Goal: Information Seeking & Learning: Find specific fact

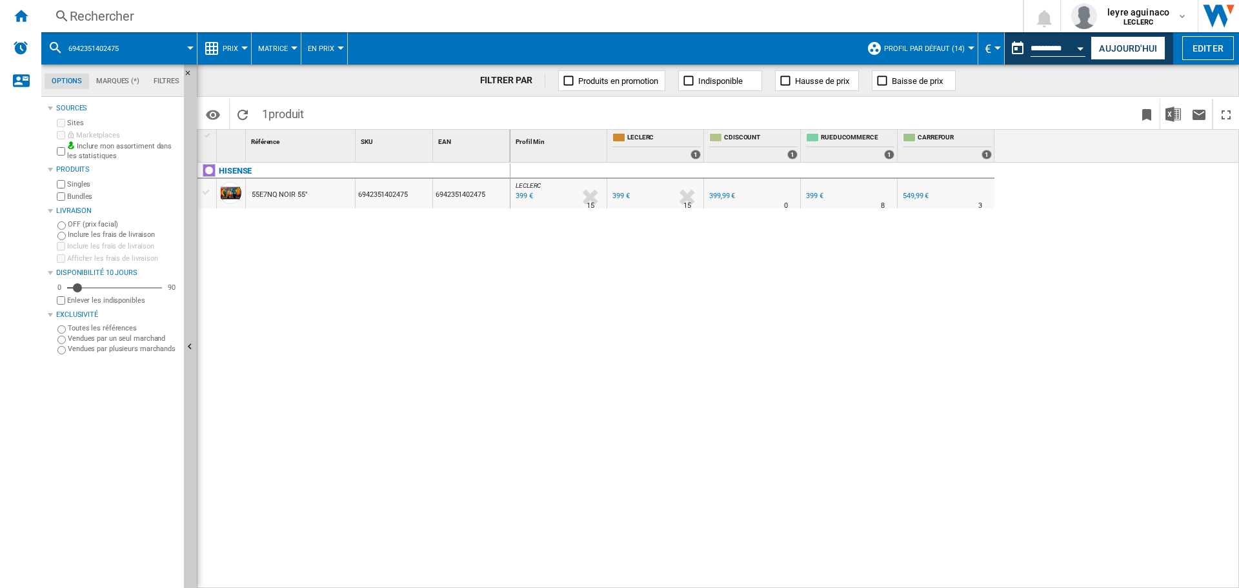
click at [344, 17] on div "Rechercher" at bounding box center [529, 16] width 919 height 18
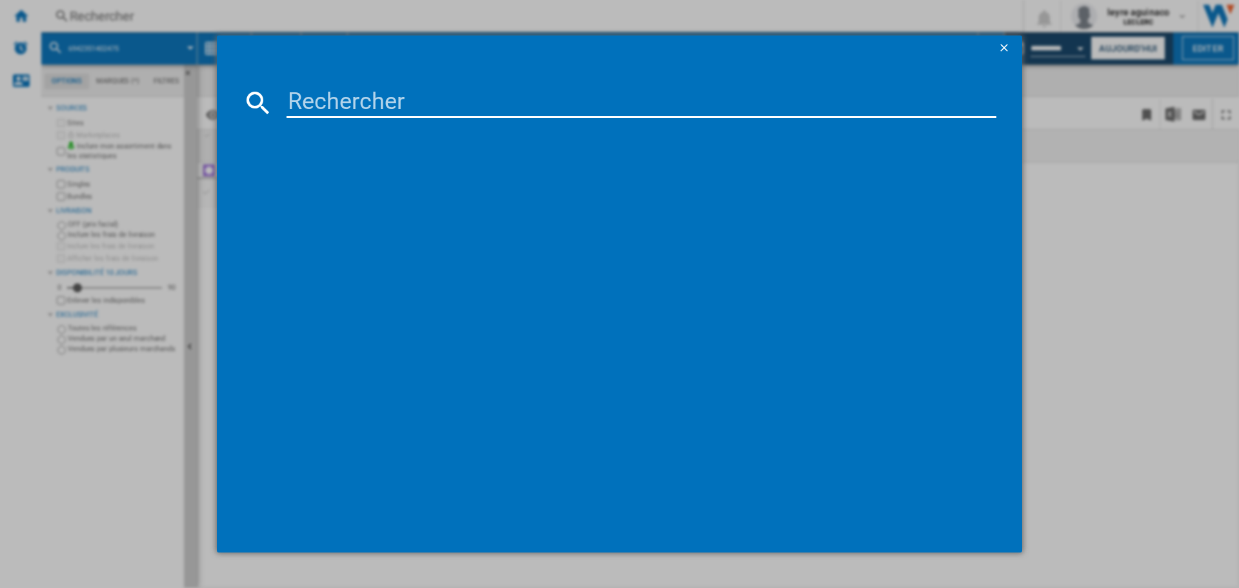
click at [357, 95] on input at bounding box center [641, 102] width 710 height 31
type input "8806096396513"
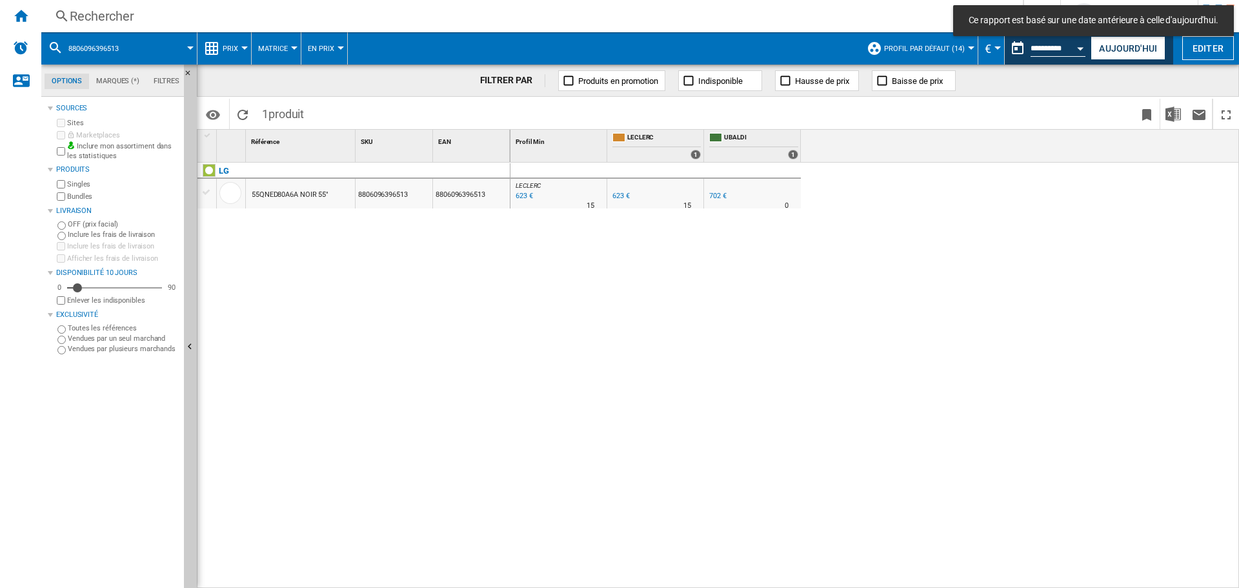
click at [363, 25] on div "Rechercher" at bounding box center [529, 16] width 919 height 18
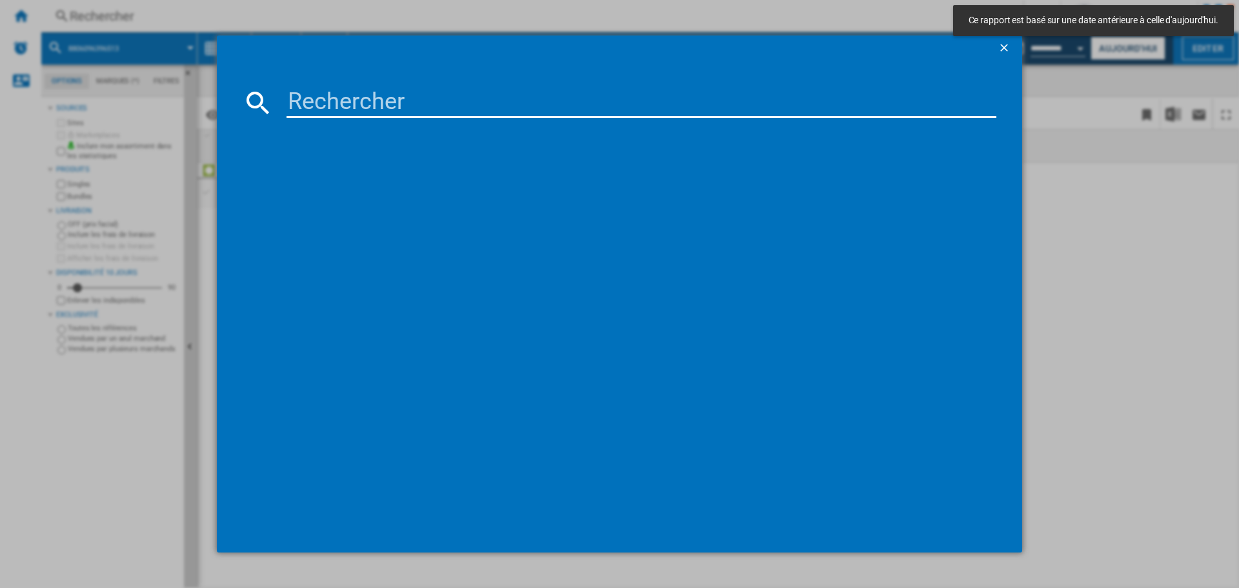
click at [387, 103] on input at bounding box center [641, 102] width 710 height 31
paste input "8806096396513"
type input "8806096396513"
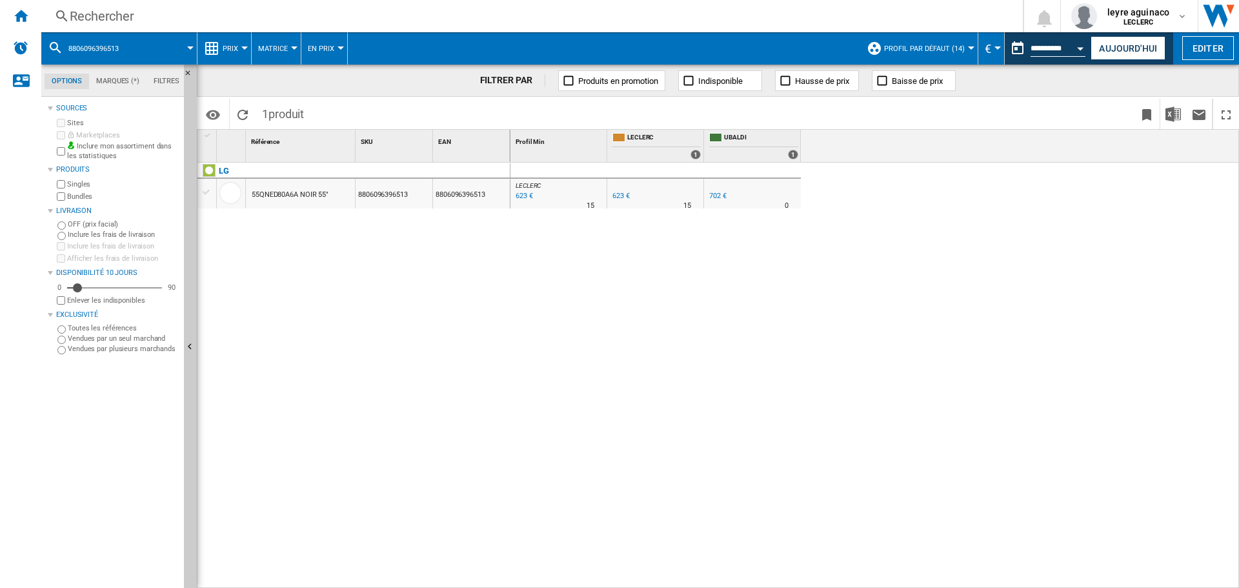
click at [715, 200] on div "702 €" at bounding box center [716, 196] width 19 height 13
click at [550, 21] on div "Rechercher" at bounding box center [529, 16] width 919 height 18
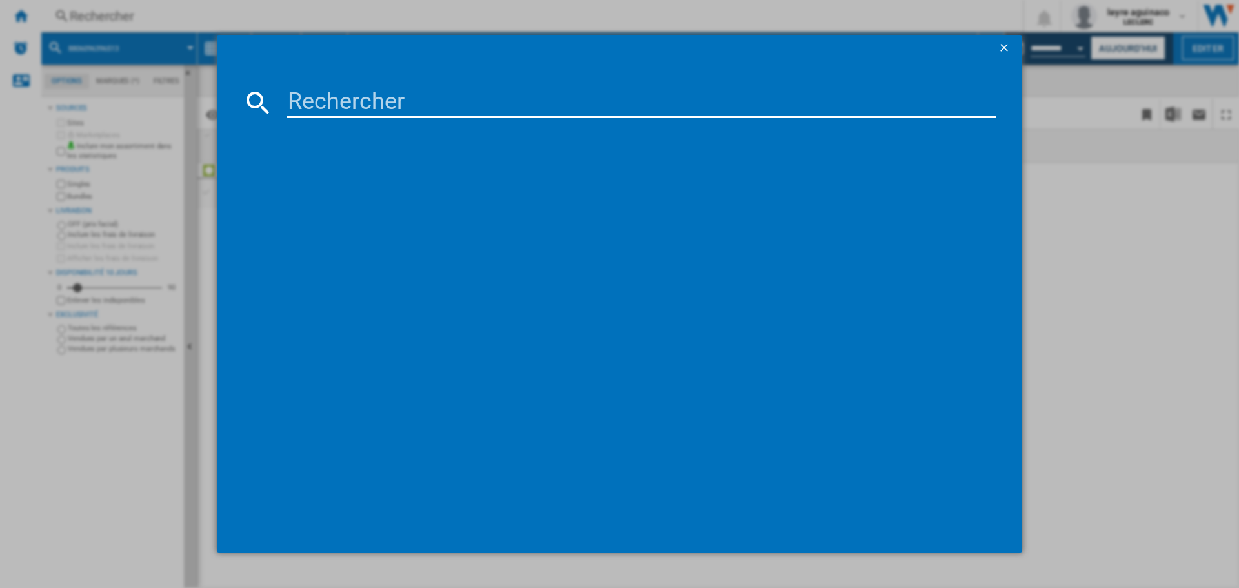
click at [531, 101] on input at bounding box center [641, 102] width 710 height 31
type input "8806087084252"
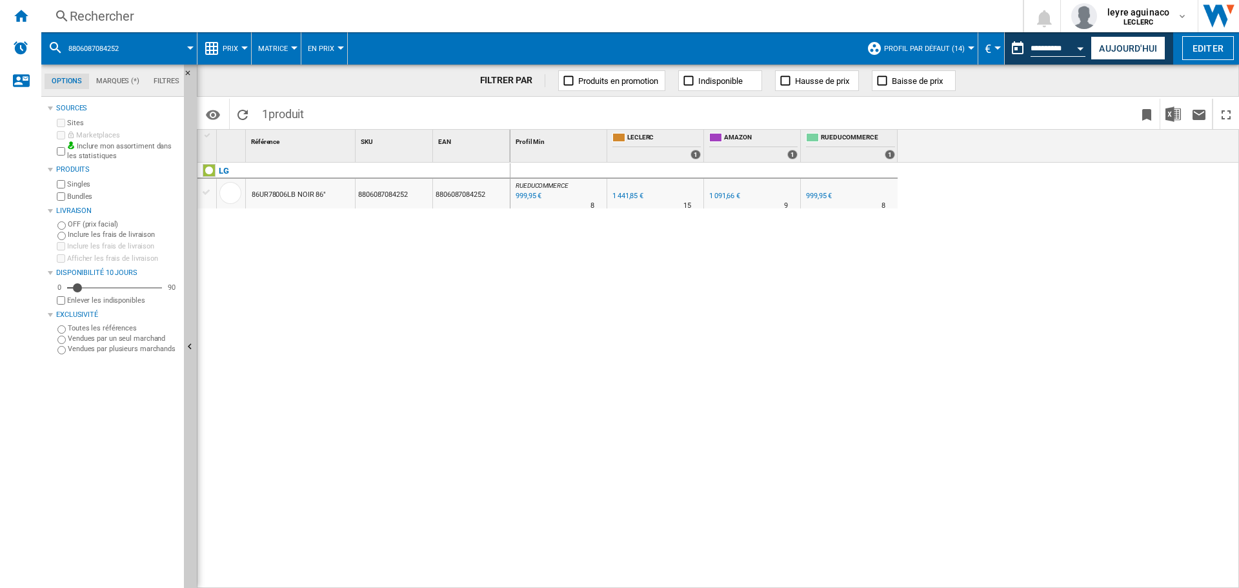
click at [1123, 59] on button "Aujourd'hui" at bounding box center [1127, 48] width 75 height 24
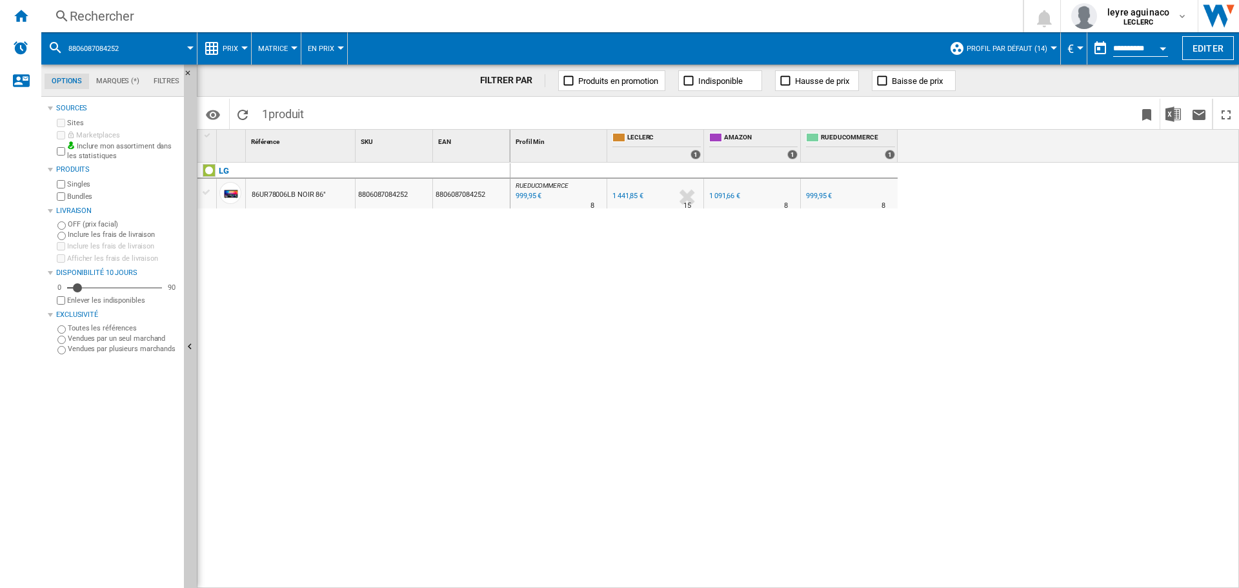
click at [401, 8] on div "Rechercher Rechercher 0 leyre aguinaco LECLERC LECLERC Mes paramètres Se déconn…" at bounding box center [639, 16] width 1197 height 32
click at [404, 17] on div "Rechercher" at bounding box center [529, 16] width 919 height 18
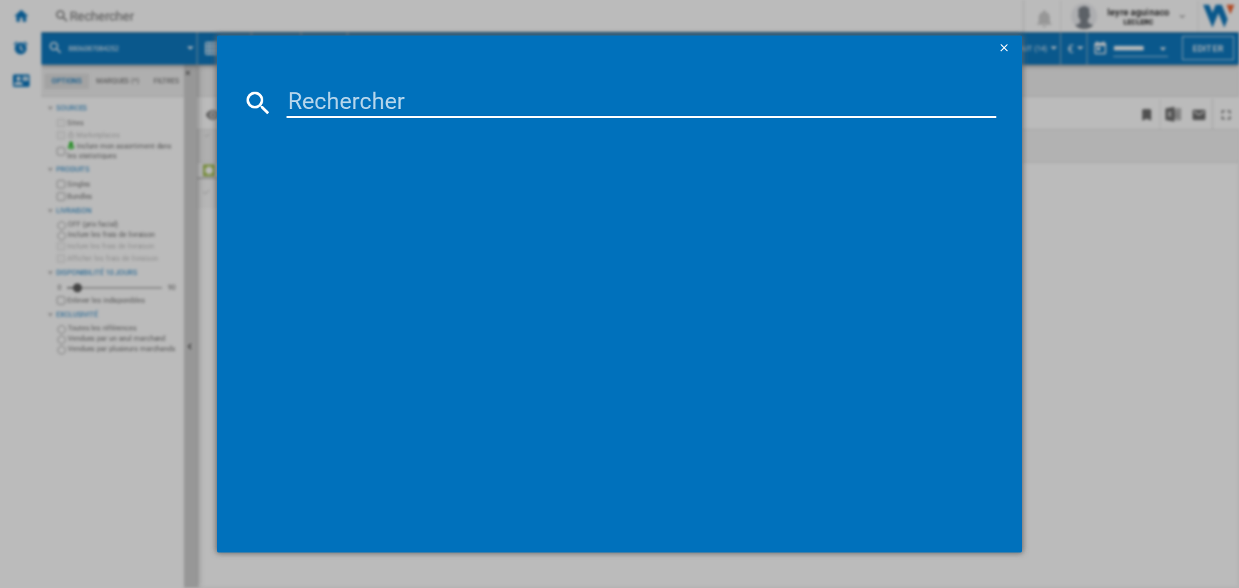
click at [428, 101] on input at bounding box center [641, 102] width 710 height 31
type input "8806096396513"
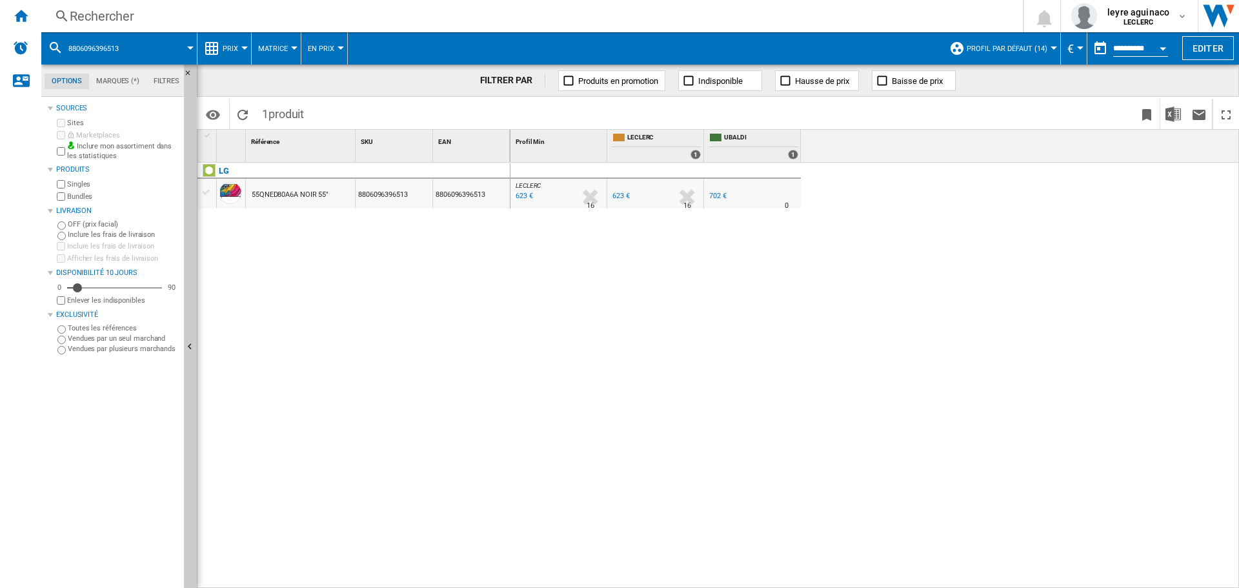
click at [368, 27] on div "Rechercher Rechercher 0 leyre aguinaco LECLERC LECLERC Mes paramètres Se déconn…" at bounding box center [639, 16] width 1197 height 32
click at [370, 25] on div "Rechercher Rechercher 0 leyre aguinaco LECLERC LECLERC Mes paramètres Se déconn…" at bounding box center [639, 16] width 1197 height 32
click at [372, 23] on div "Rechercher" at bounding box center [529, 16] width 919 height 18
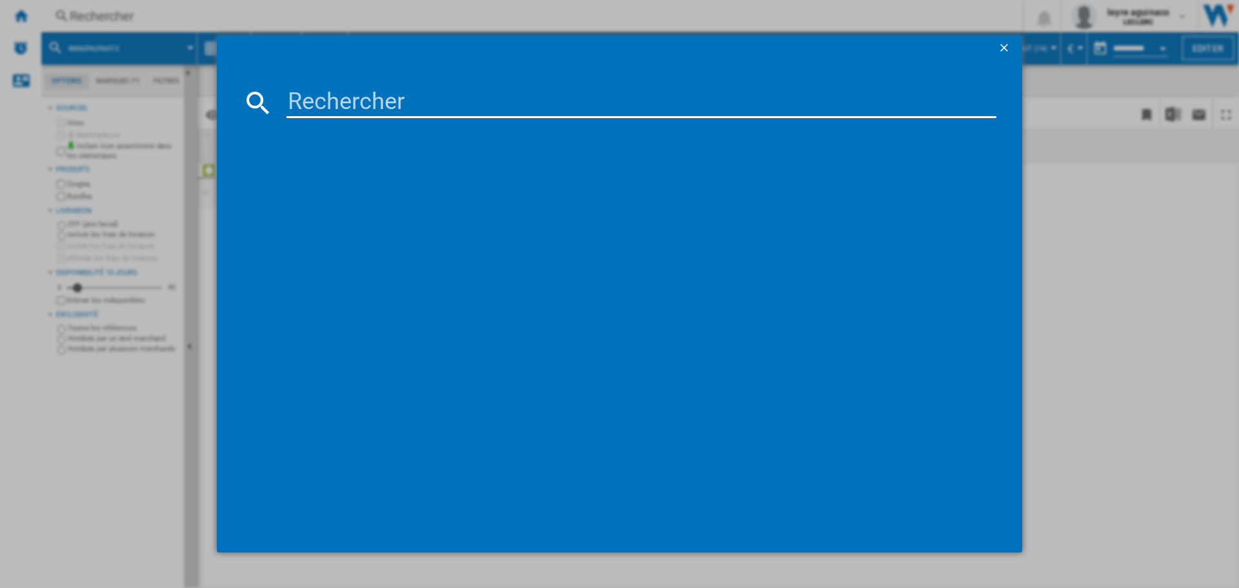
drag, startPoint x: 377, startPoint y: 119, endPoint x: 382, endPoint y: 106, distance: 13.7
click at [379, 117] on md-dialog-content at bounding box center [619, 307] width 805 height 492
click at [382, 106] on input at bounding box center [641, 102] width 710 height 31
paste input "8806087084252"
type input "8806087084252"
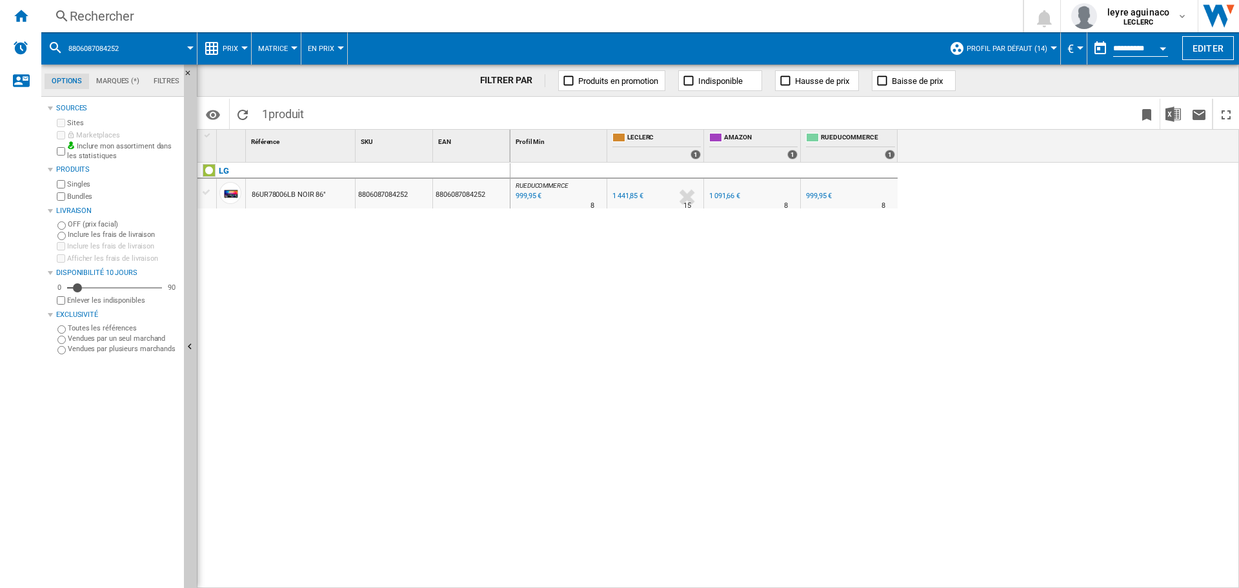
click at [529, 196] on div "999,95 €" at bounding box center [528, 196] width 28 height 13
click at [554, 6] on div "Rechercher Rechercher 0 leyre aguinaco LECLERC LECLERC Mes paramètres Se déconn…" at bounding box center [639, 16] width 1197 height 32
click at [549, 21] on div "Rechercher" at bounding box center [529, 16] width 919 height 18
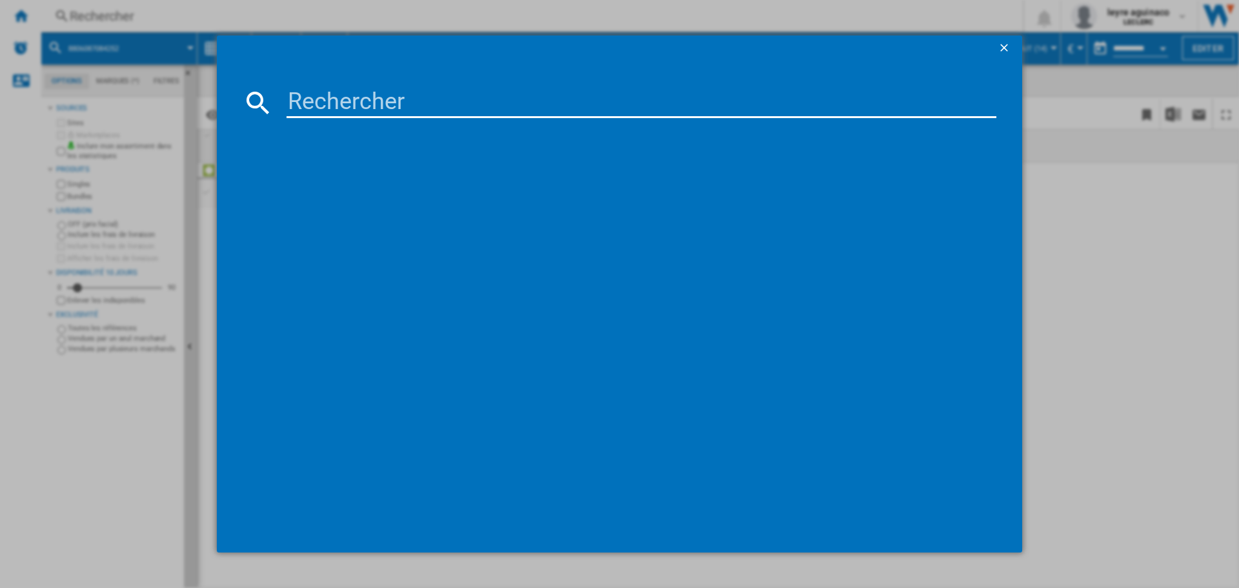
drag, startPoint x: 546, startPoint y: 88, endPoint x: 546, endPoint y: 101, distance: 12.9
click at [546, 92] on input at bounding box center [641, 102] width 710 height 31
click at [546, 103] on input "8806095557083" at bounding box center [641, 102] width 710 height 31
type input "8806095557083"
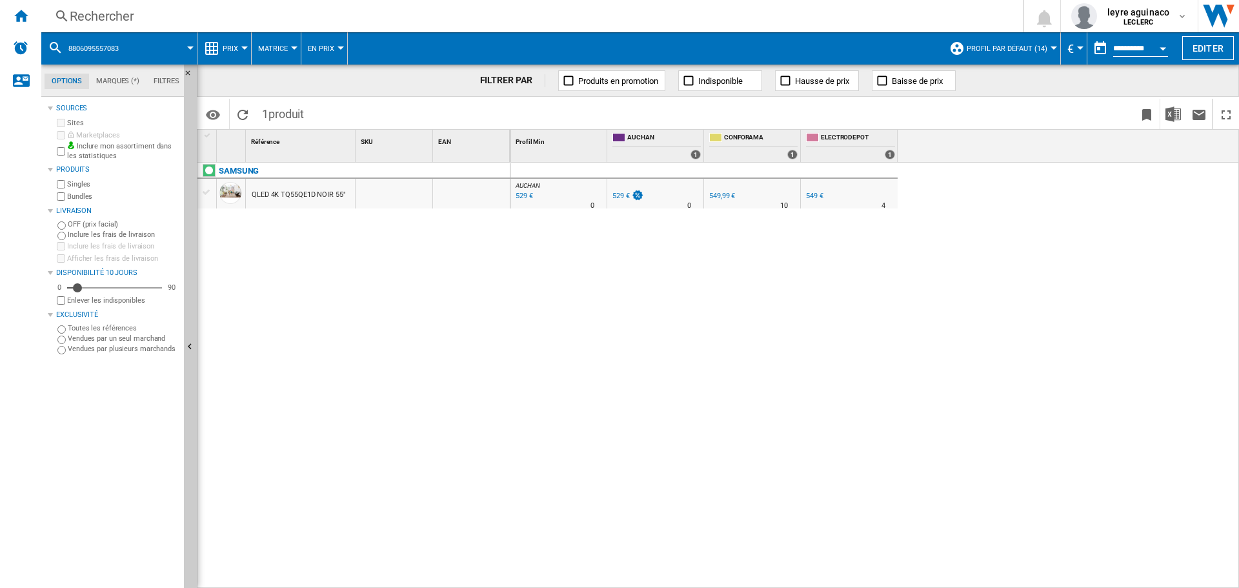
click at [526, 197] on div "529 €" at bounding box center [523, 196] width 19 height 13
click at [337, 11] on div "Rechercher" at bounding box center [529, 16] width 919 height 18
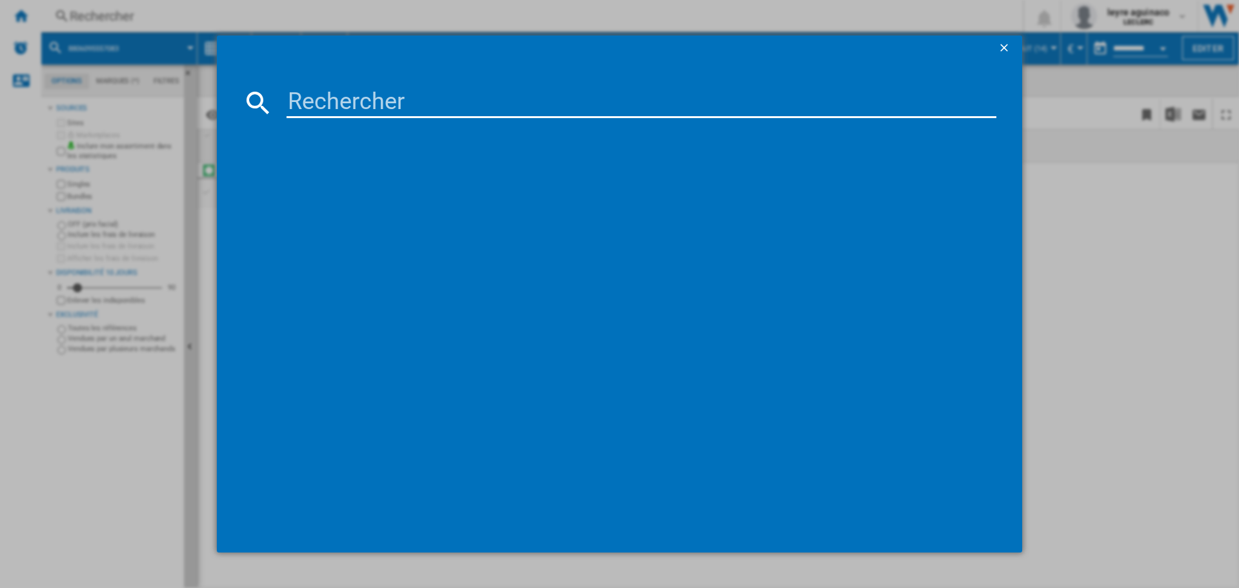
click at [361, 105] on input at bounding box center [641, 102] width 710 height 31
type input "8806095277585"
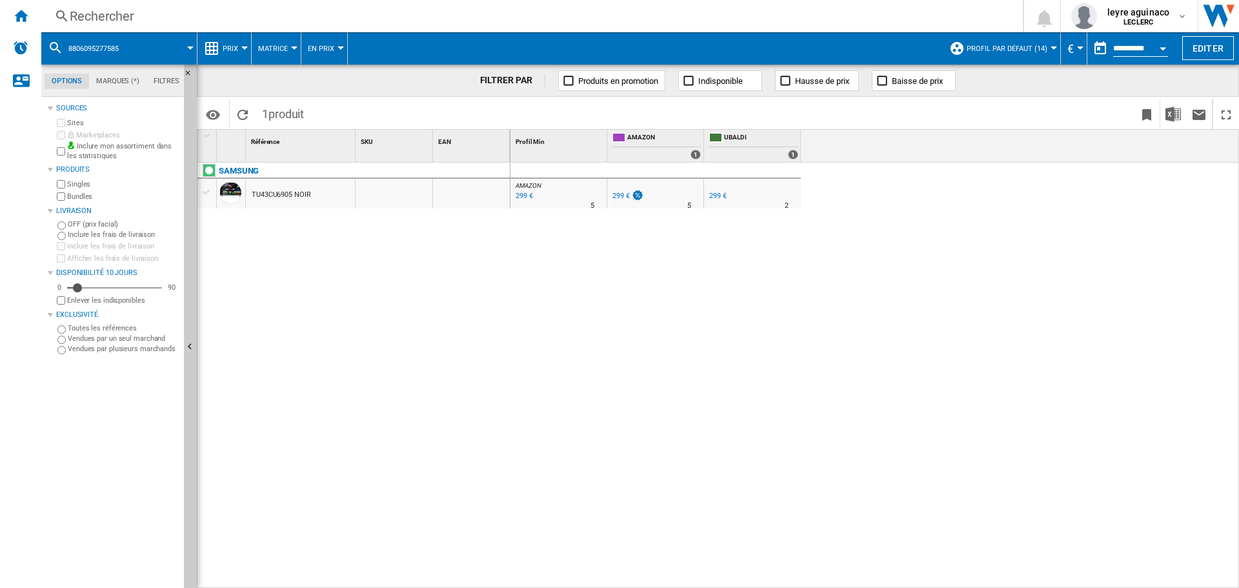
click at [619, 194] on div "299 €" at bounding box center [620, 196] width 17 height 8
click at [533, 19] on div "Rechercher" at bounding box center [529, 16] width 919 height 18
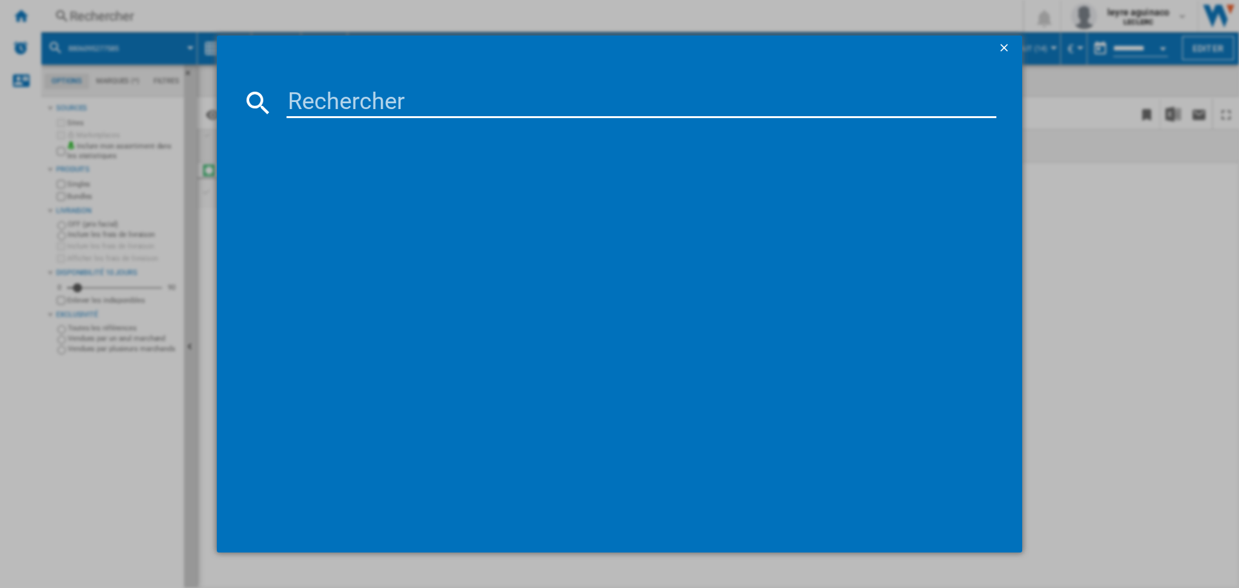
click at [492, 105] on input at bounding box center [641, 102] width 710 height 31
type input "8806095556086"
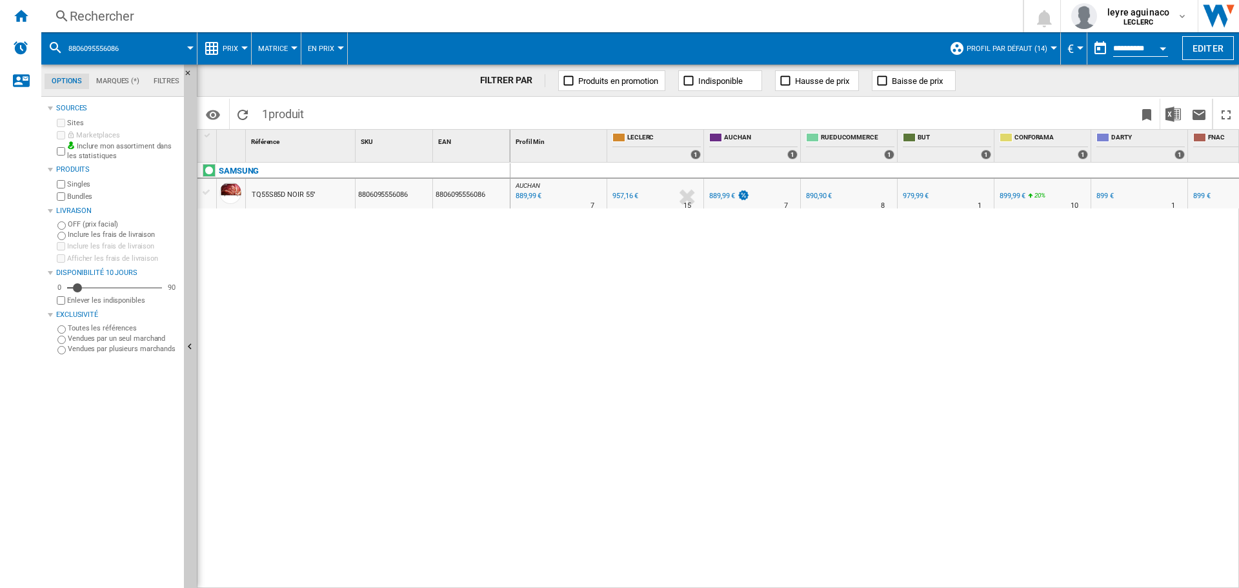
click at [535, 17] on div "Rechercher" at bounding box center [529, 16] width 919 height 18
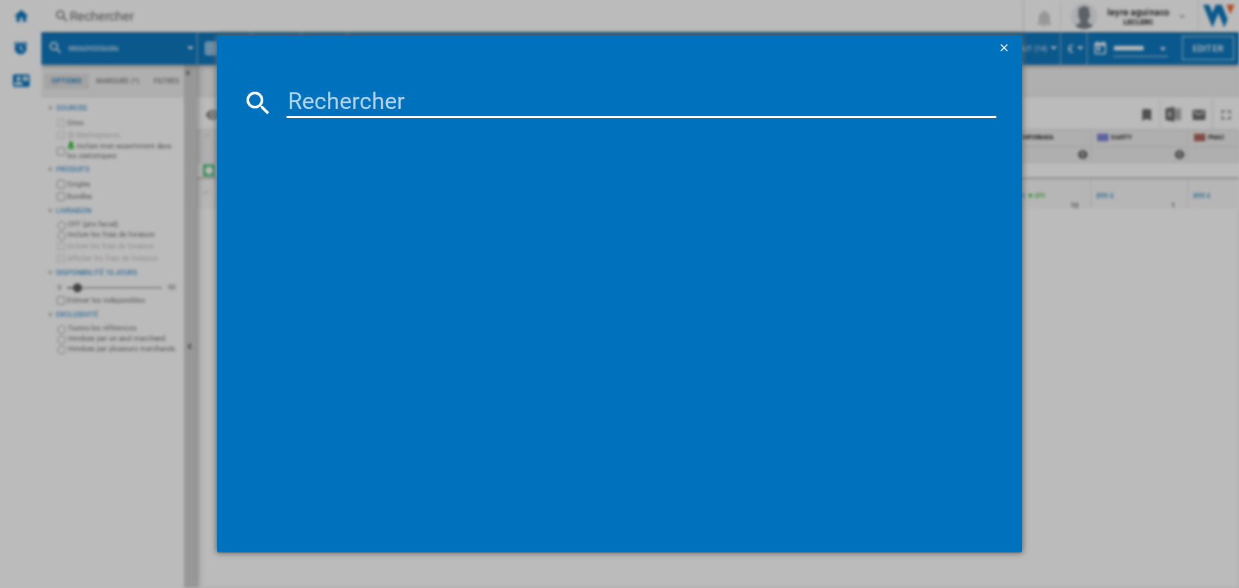
drag, startPoint x: 487, startPoint y: 98, endPoint x: 484, endPoint y: 105, distance: 7.6
click at [485, 105] on input at bounding box center [641, 102] width 710 height 31
type input "8806097238218"
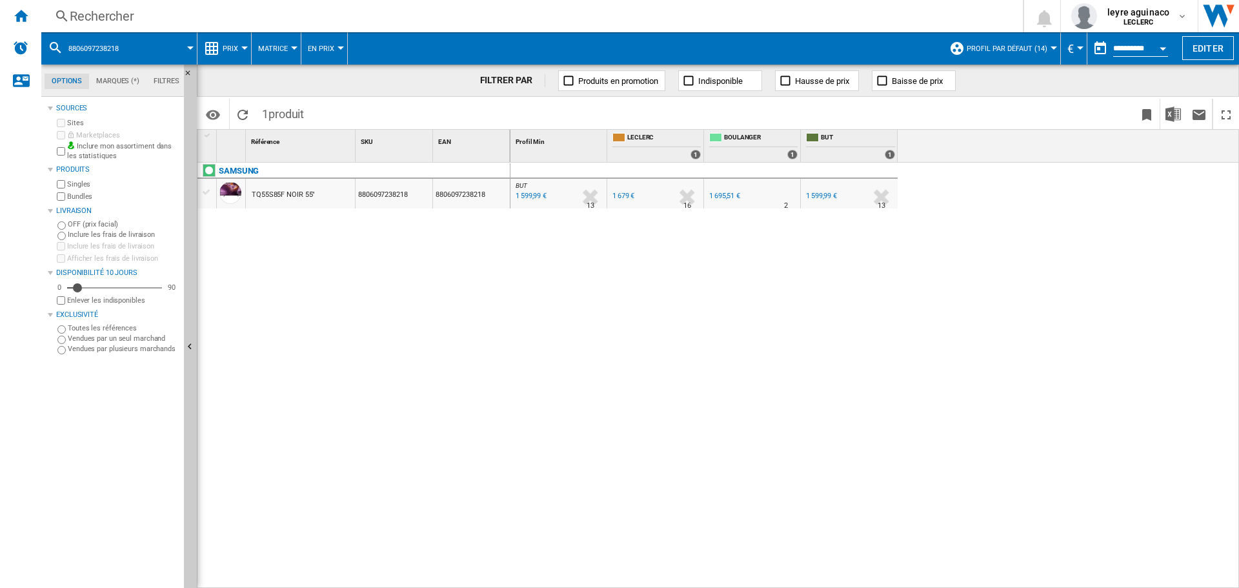
click at [530, 196] on div "1 599,99 €" at bounding box center [530, 196] width 33 height 13
click at [497, 23] on div "Rechercher" at bounding box center [529, 16] width 919 height 18
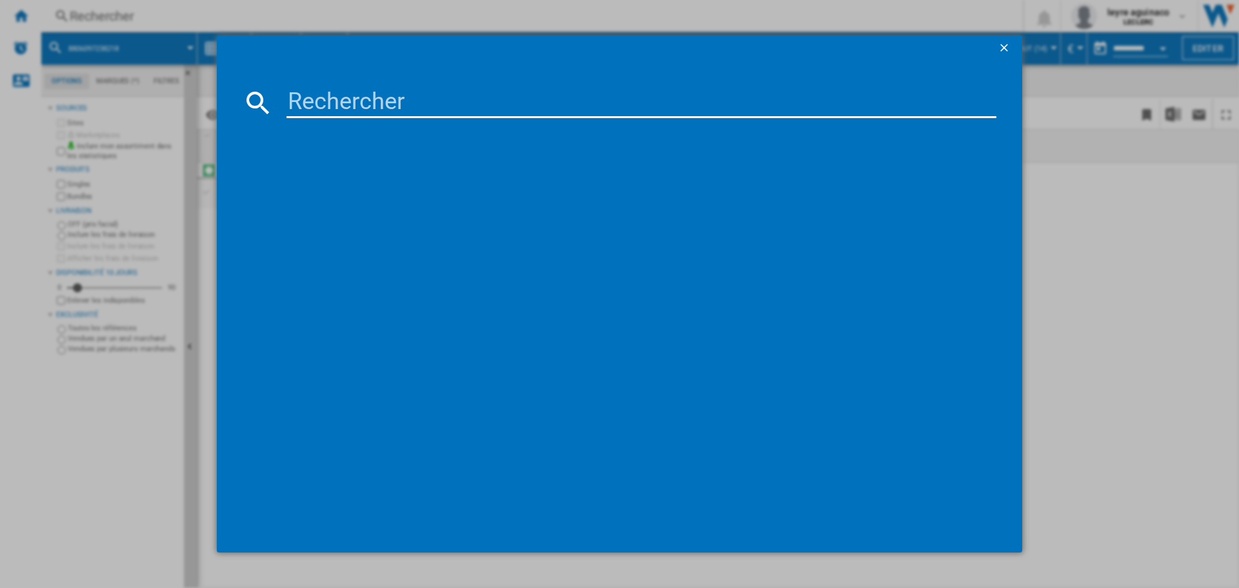
click at [492, 105] on input at bounding box center [641, 102] width 710 height 31
type input "3760340883080"
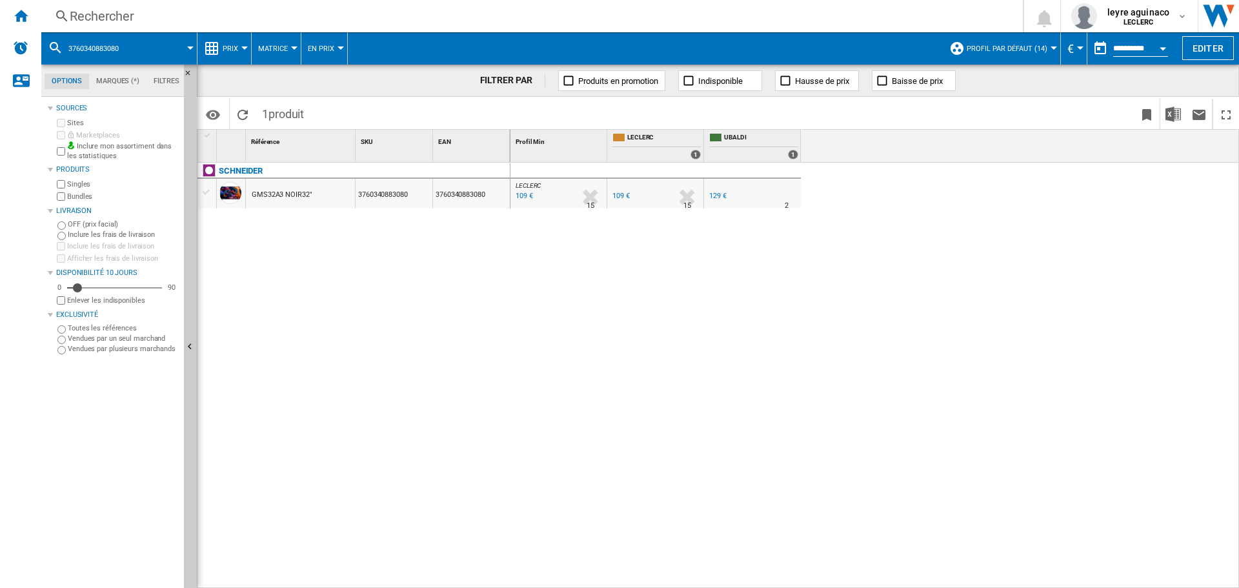
click at [620, 197] on div "109 €" at bounding box center [620, 196] width 17 height 8
